Goal: Download file/media

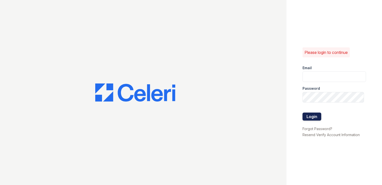
type input "carlylesouth.pm@cafmanagement.com"
click at [315, 116] on button "Login" at bounding box center [312, 116] width 19 height 8
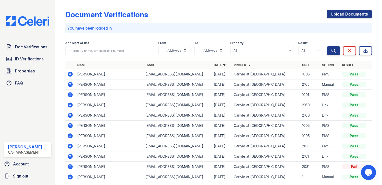
click at [71, 74] on icon at bounding box center [70, 74] width 5 height 5
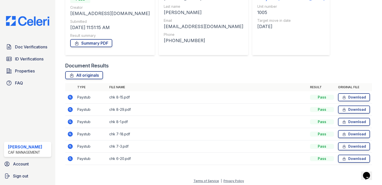
scroll to position [63, 0]
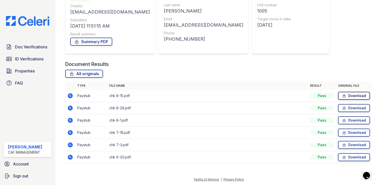
click at [354, 97] on link "Download" at bounding box center [354, 96] width 32 height 8
click at [353, 108] on link "Download" at bounding box center [354, 108] width 32 height 8
